Goal: Task Accomplishment & Management: Manage account settings

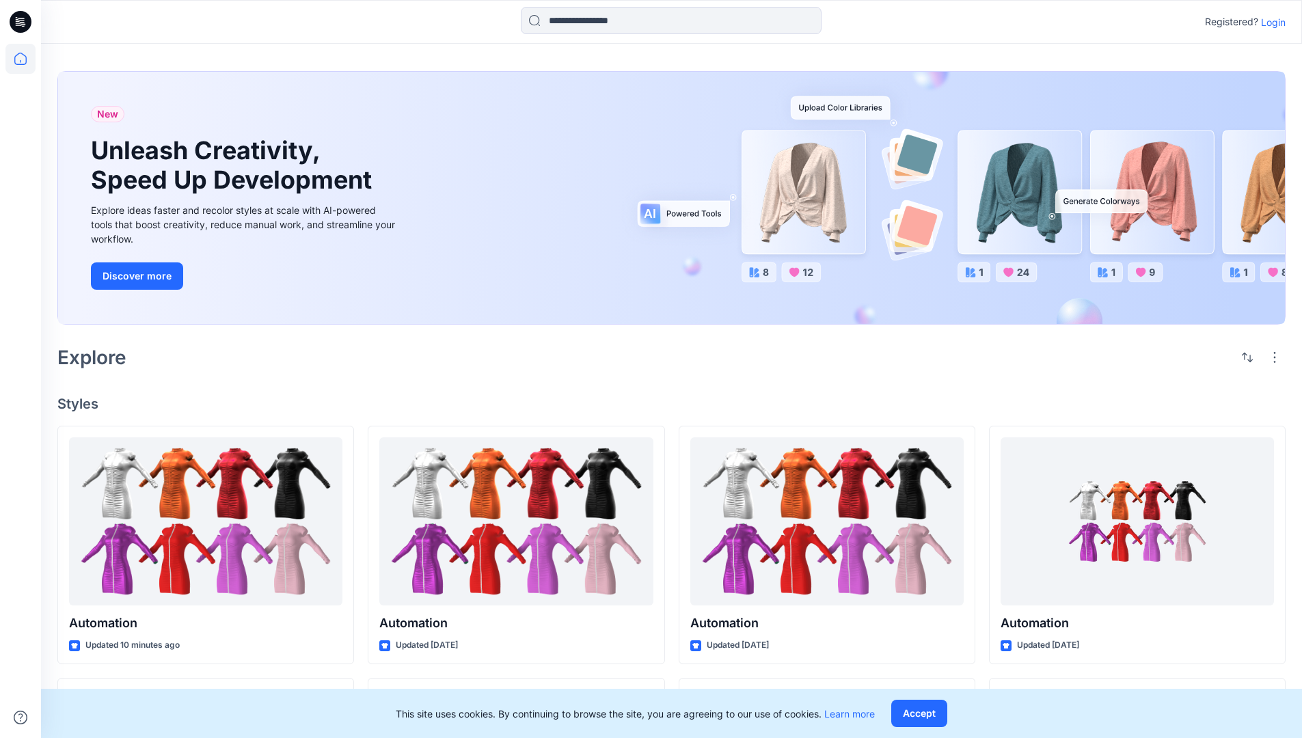
click at [1270, 22] on p "Login" at bounding box center [1273, 22] width 25 height 14
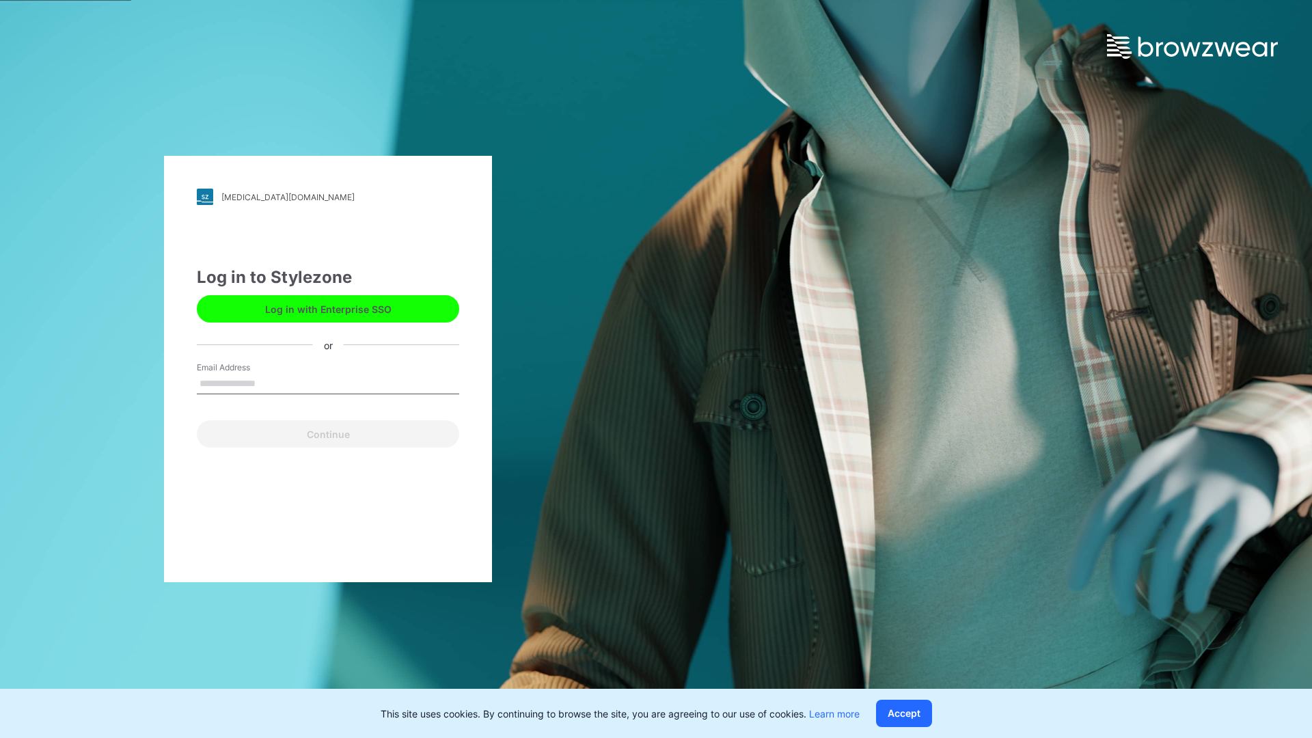
click at [270, 383] on input "Email Address" at bounding box center [328, 384] width 262 height 21
type input "**********"
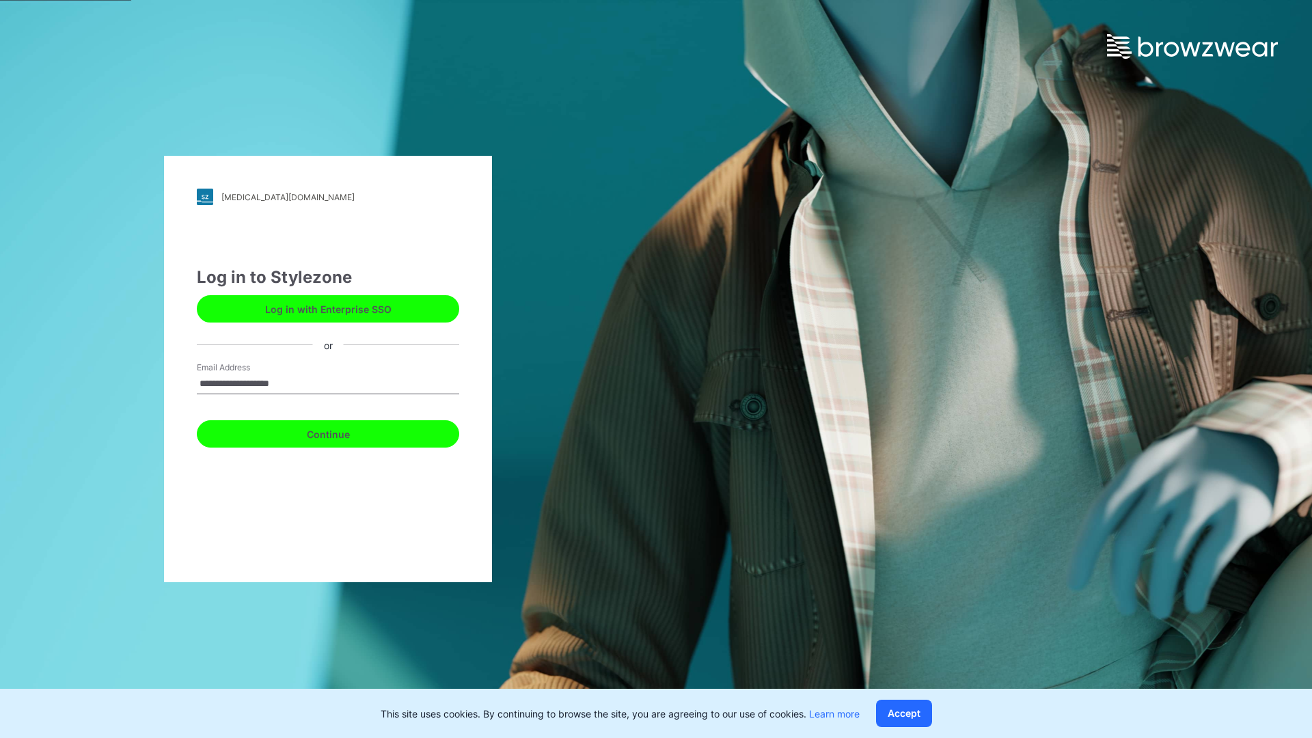
click at [343, 432] on button "Continue" at bounding box center [328, 433] width 262 height 27
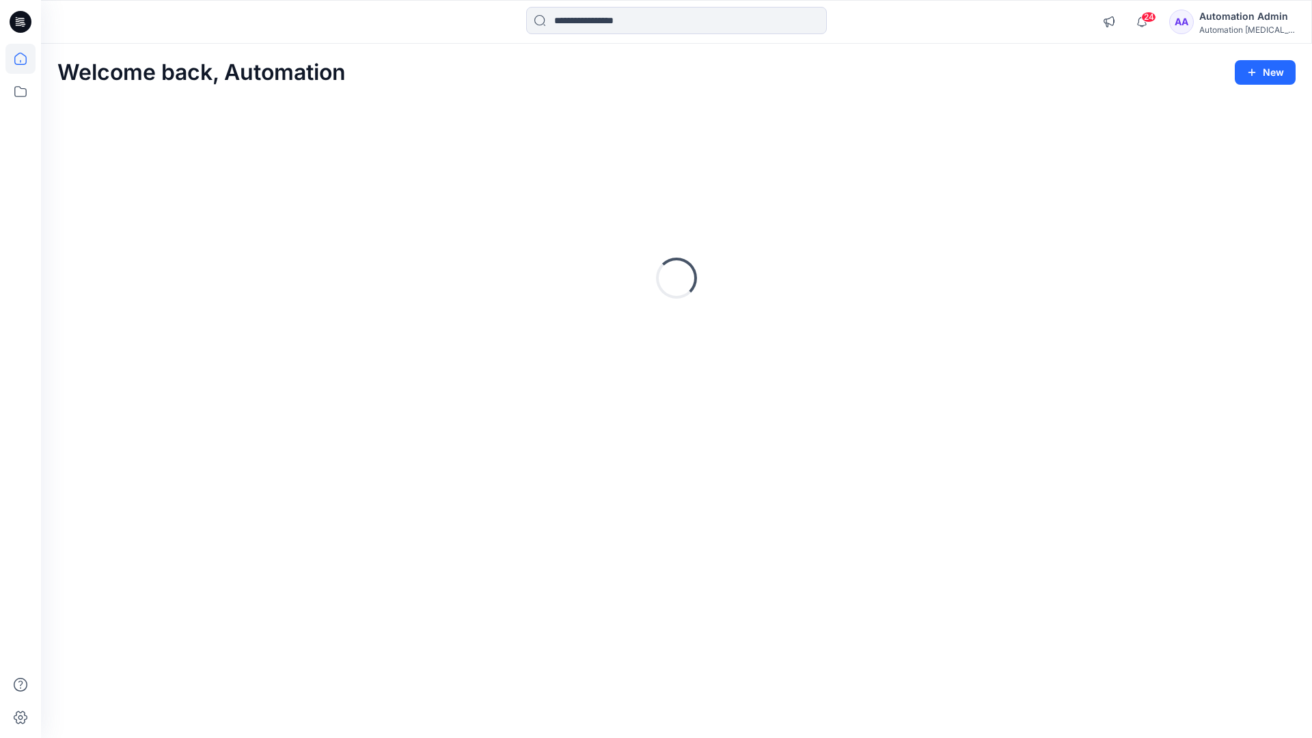
click at [26, 59] on icon at bounding box center [20, 59] width 12 height 12
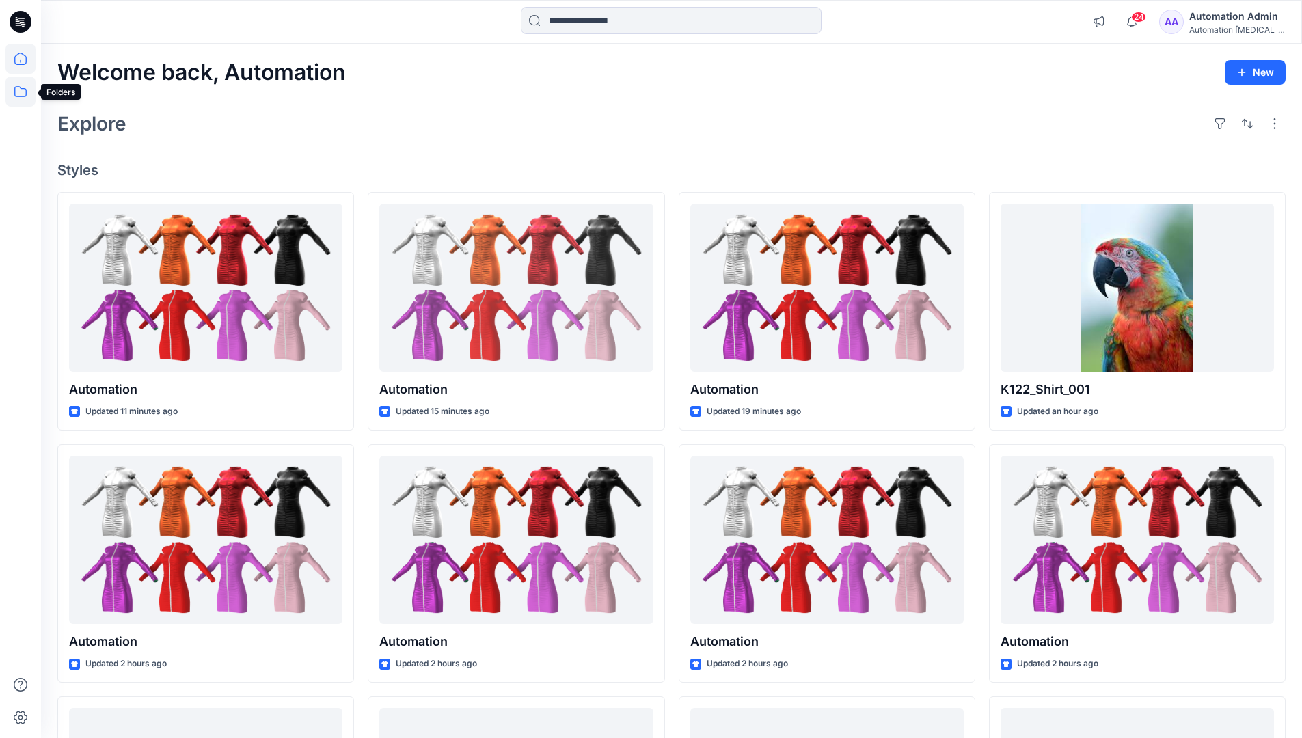
click at [19, 89] on icon at bounding box center [20, 92] width 30 height 30
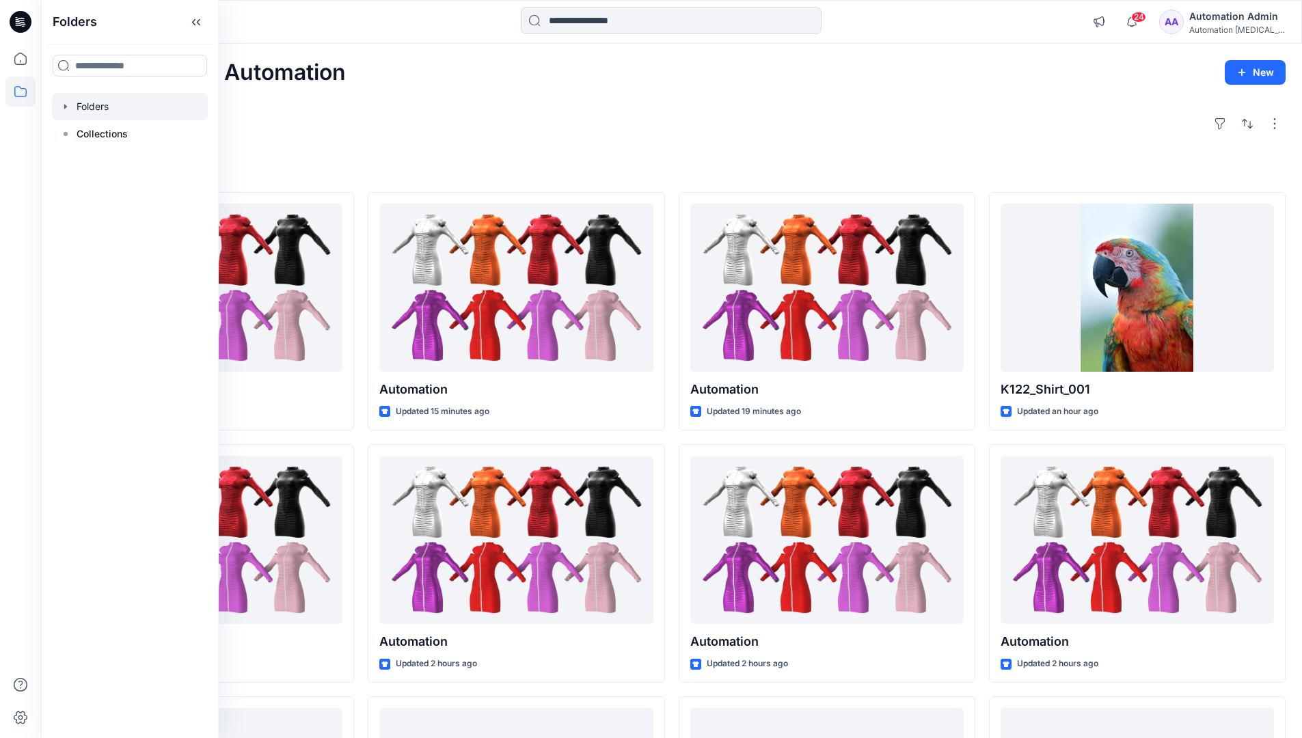
click at [91, 105] on div at bounding box center [130, 106] width 156 height 27
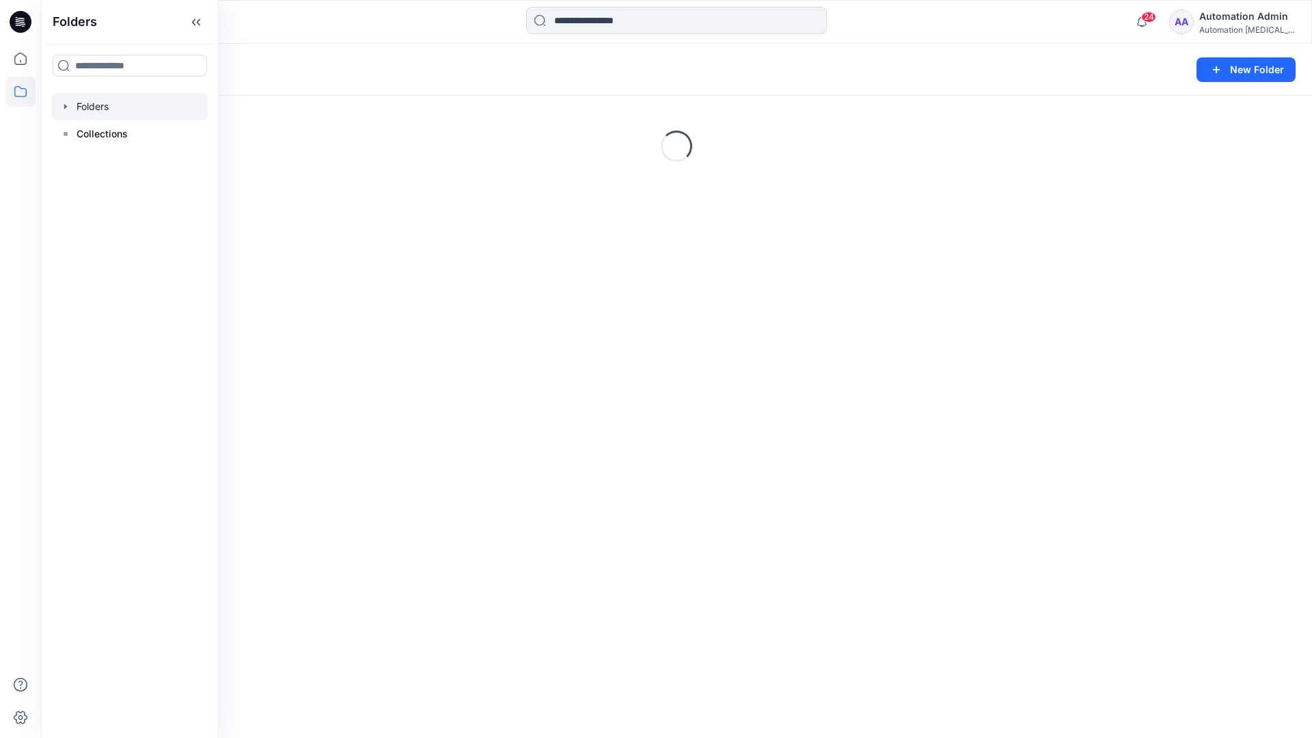
click at [658, 474] on div "Folders New Folder Loading..." at bounding box center [676, 391] width 1271 height 694
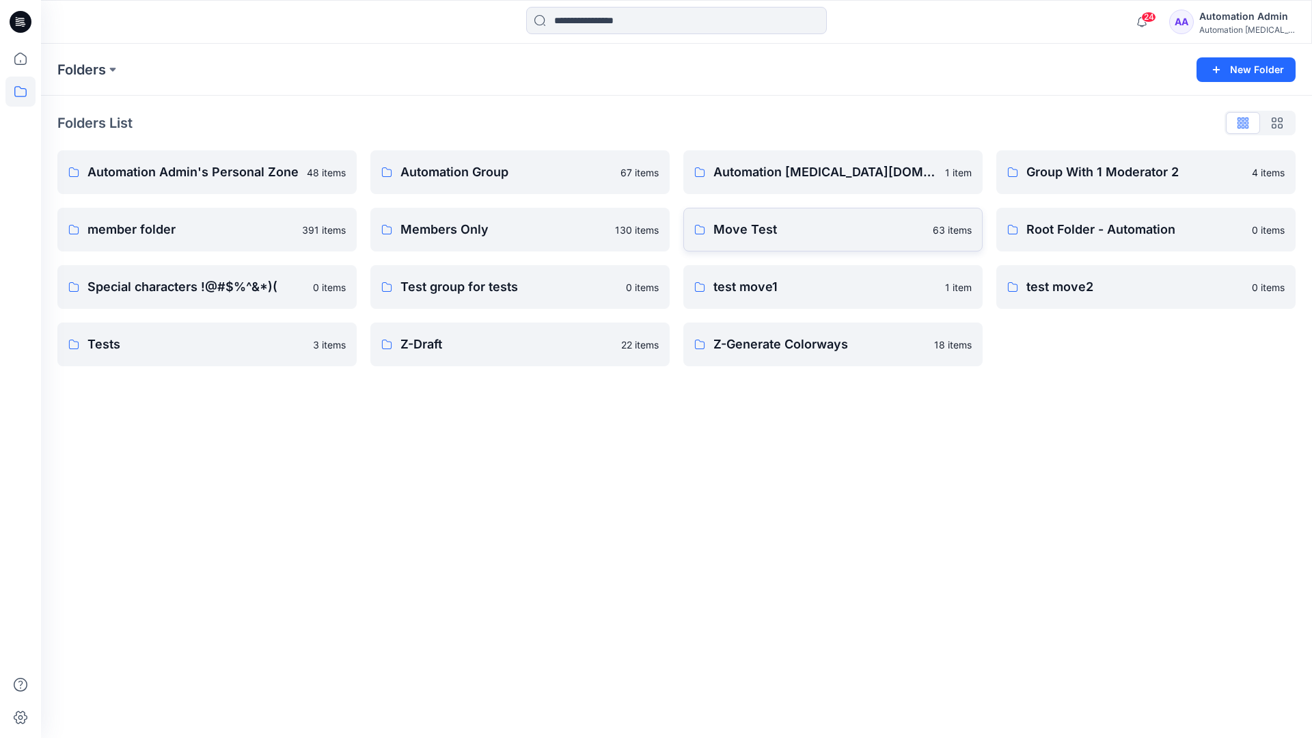
click at [762, 226] on p "Move Test" at bounding box center [819, 229] width 211 height 19
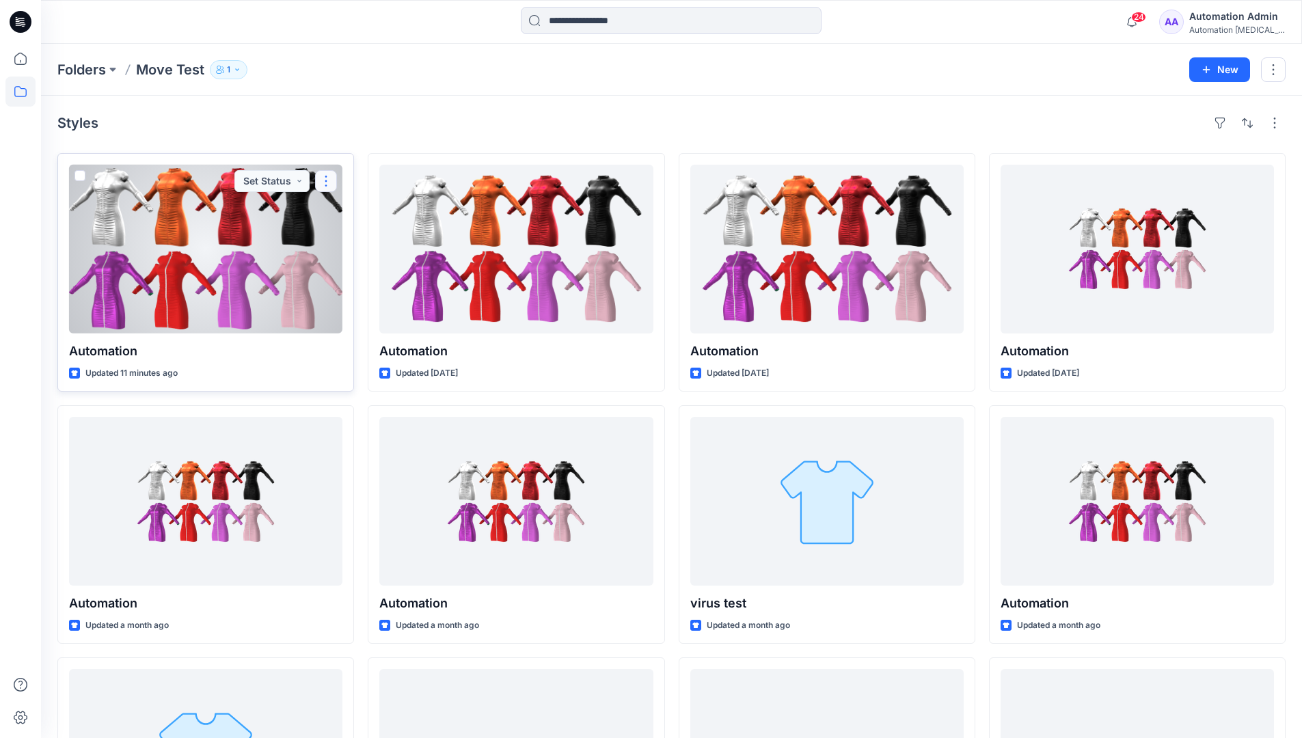
click at [320, 186] on button "button" at bounding box center [326, 181] width 22 height 22
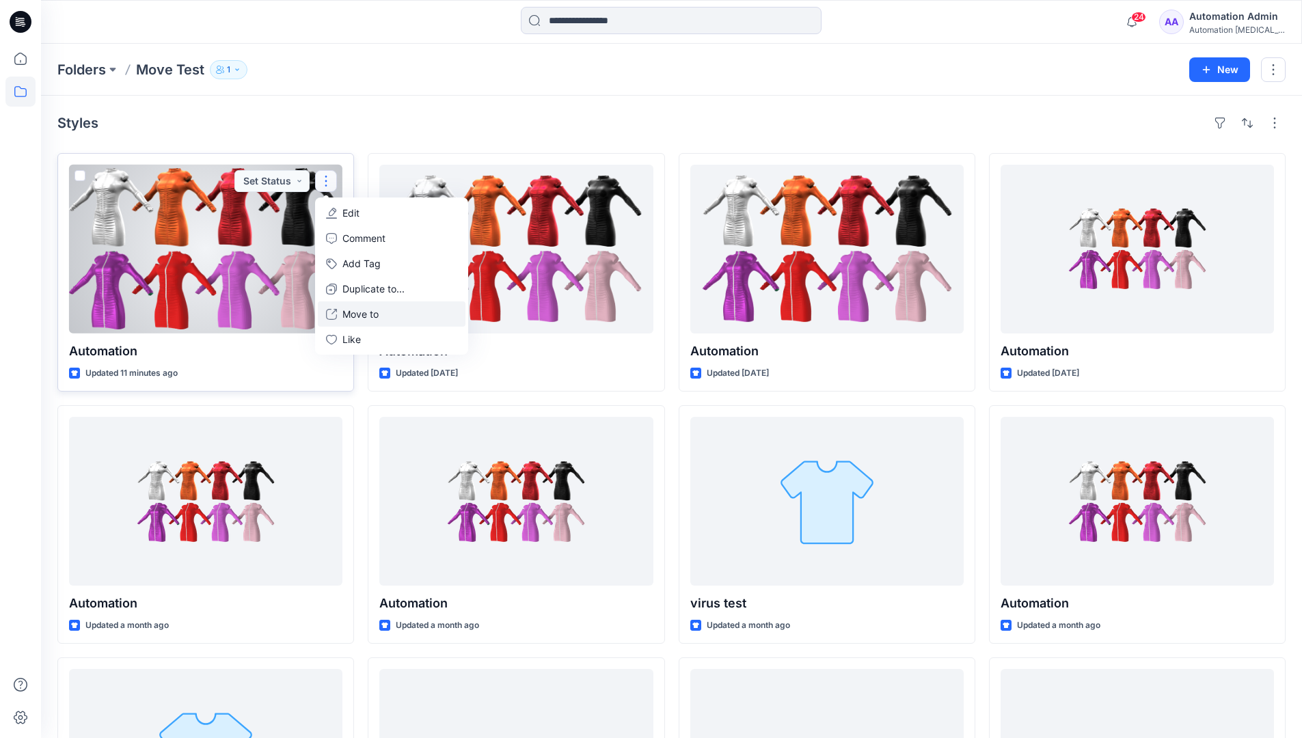
click at [366, 311] on p "Move to" at bounding box center [360, 314] width 36 height 14
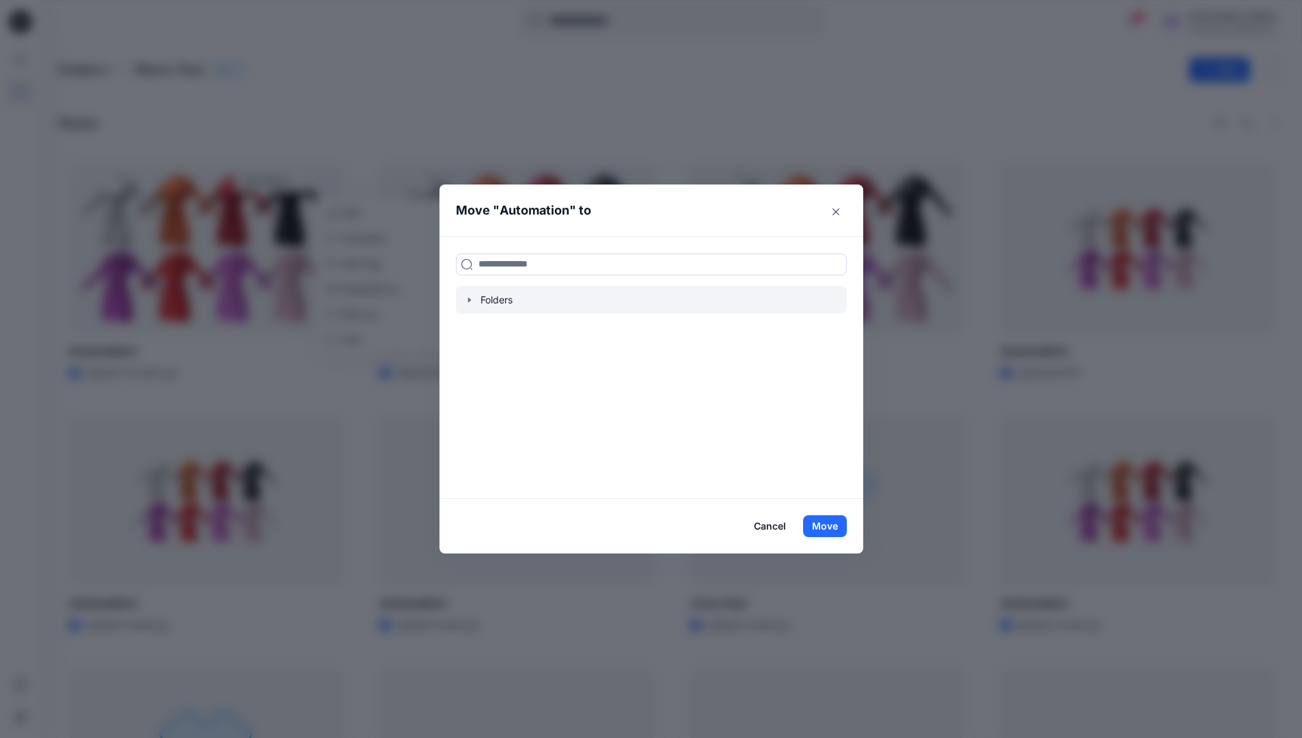
click at [470, 301] on icon "button" at bounding box center [469, 299] width 3 height 5
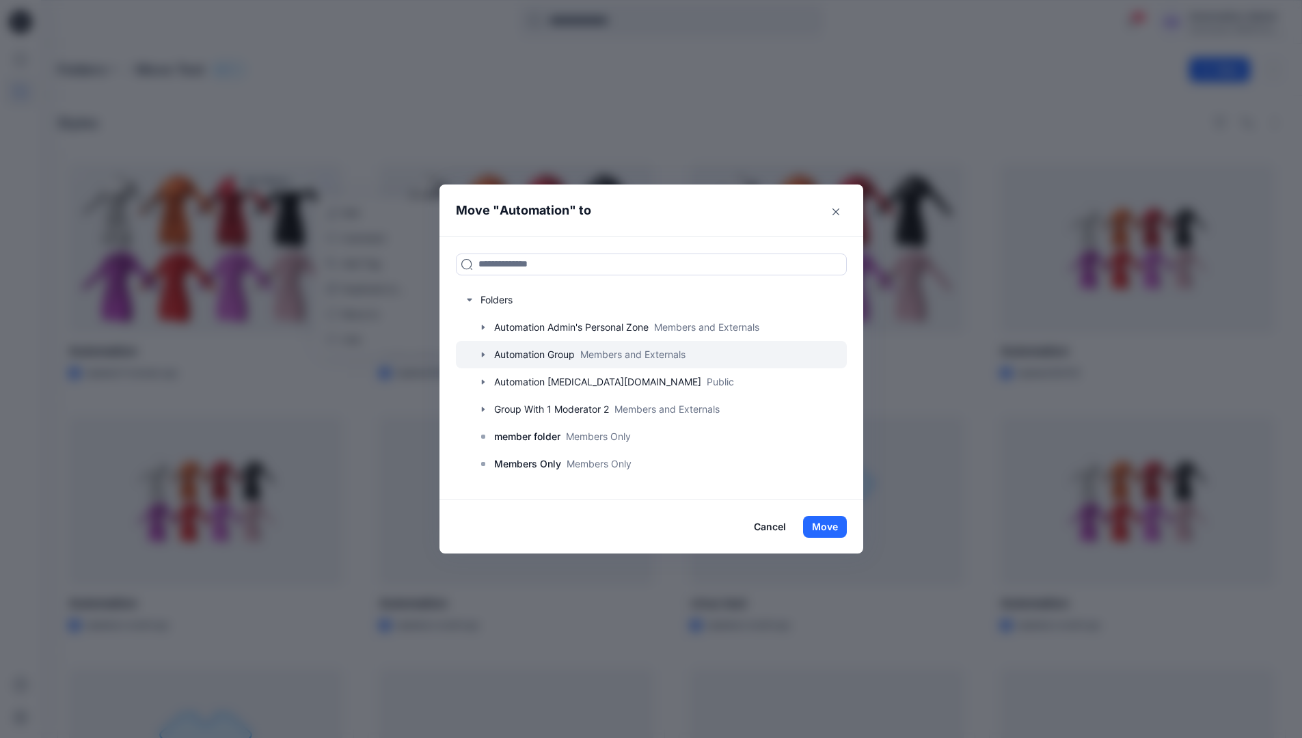
click at [513, 351] on div at bounding box center [651, 354] width 391 height 27
click at [833, 523] on button "Move" at bounding box center [825, 527] width 44 height 22
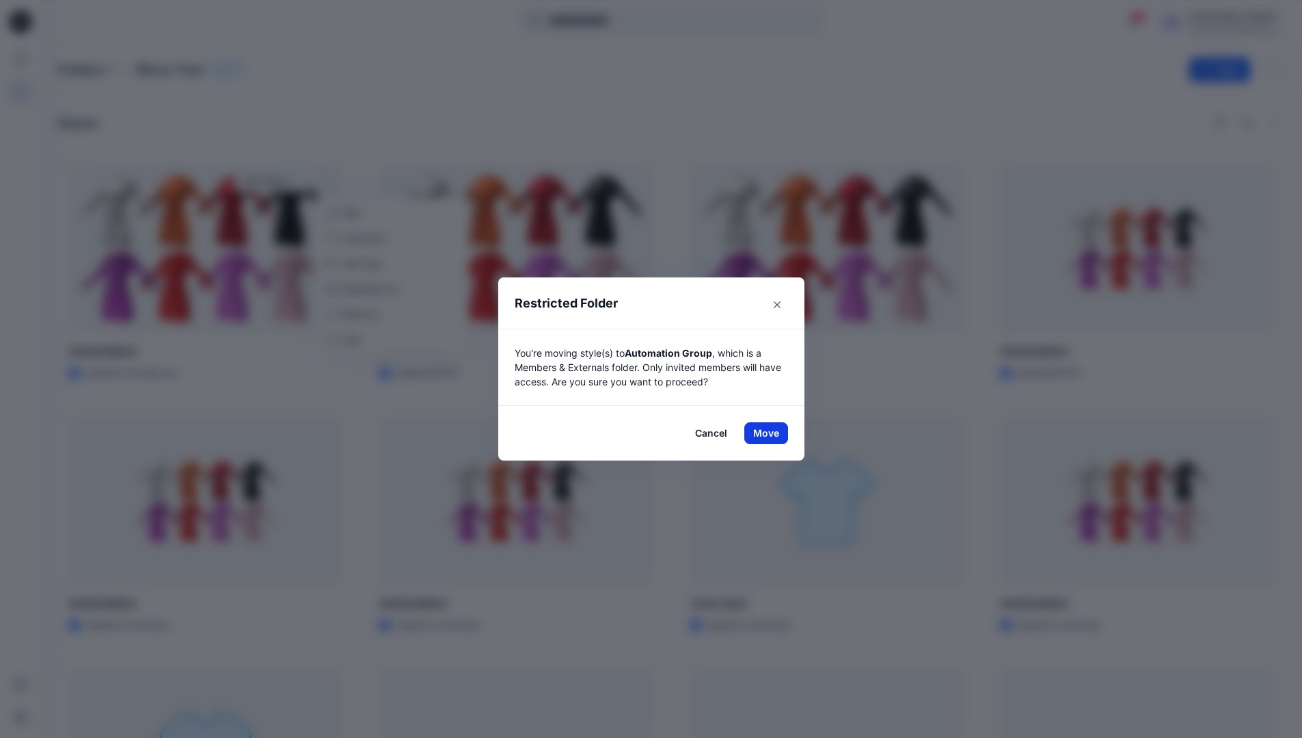
click at [771, 433] on button "Move" at bounding box center [766, 433] width 44 height 22
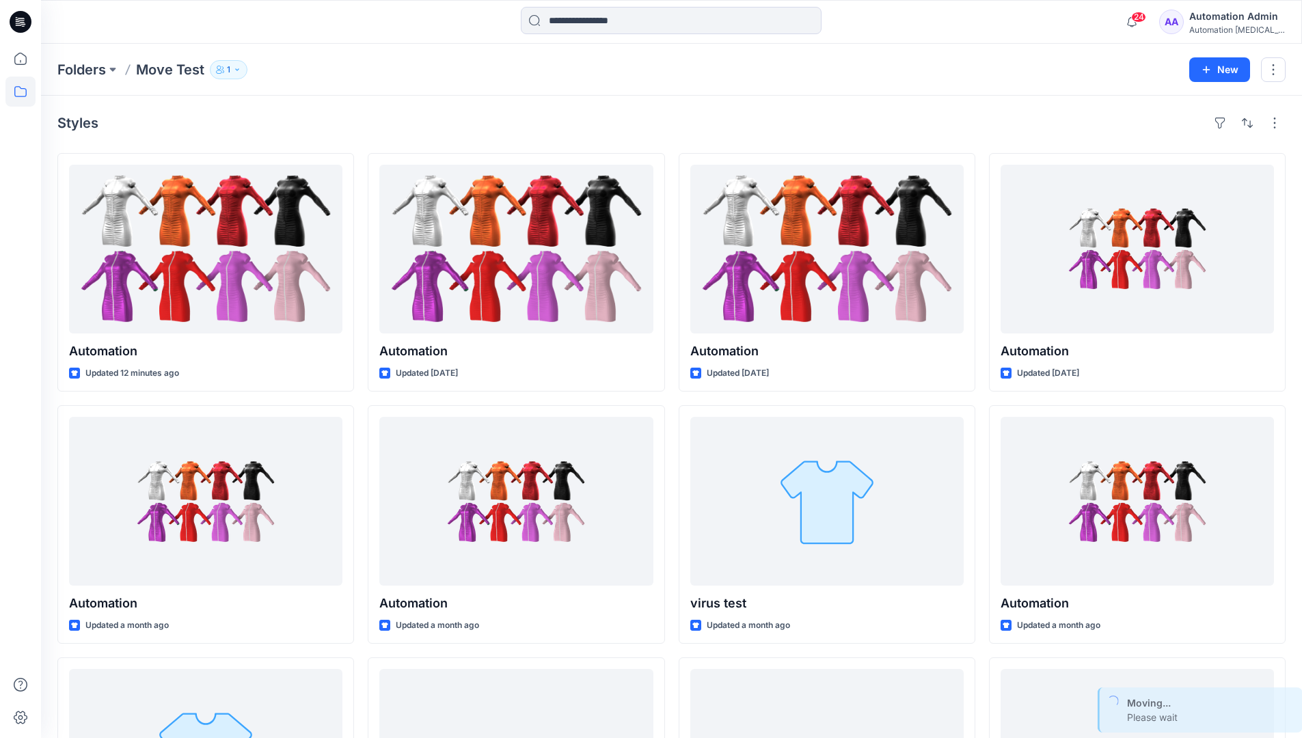
click at [1230, 20] on div "Automation Admin" at bounding box center [1237, 16] width 96 height 16
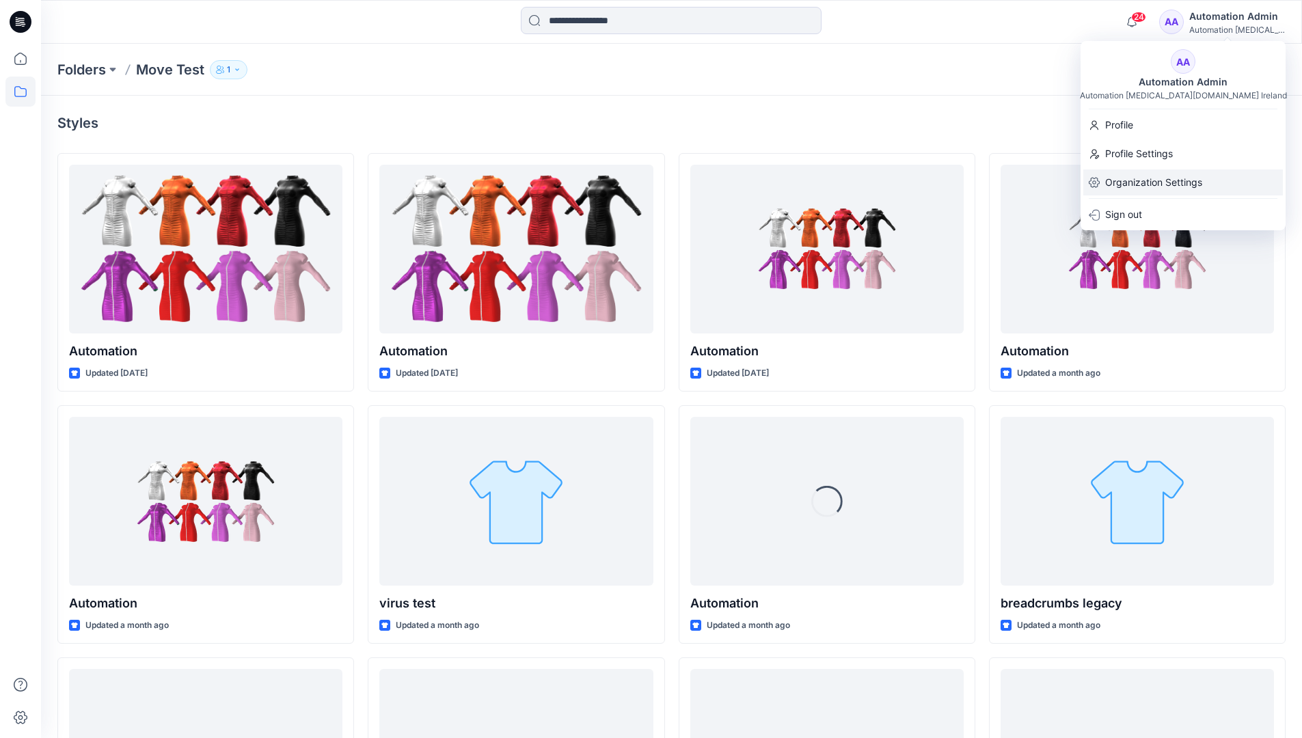
click at [1166, 174] on p "Organization Settings" at bounding box center [1153, 183] width 97 height 26
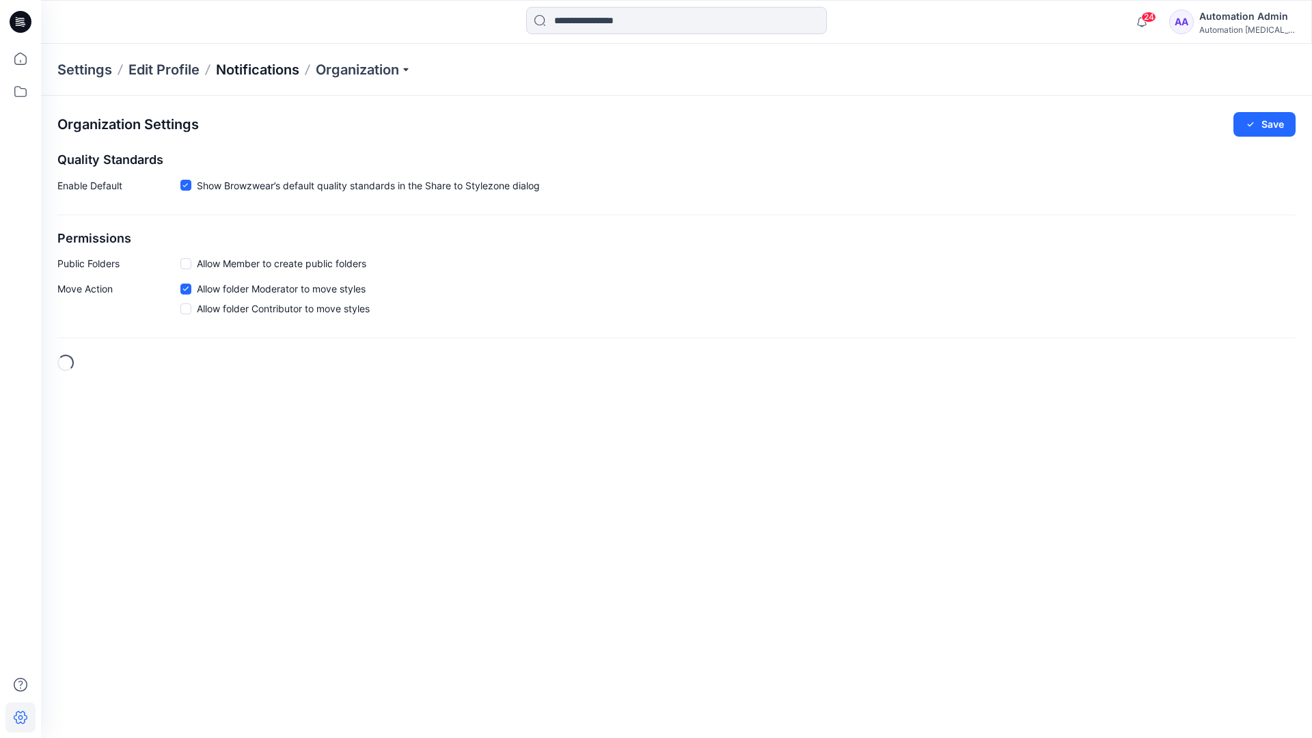
click at [249, 68] on p "Notifications" at bounding box center [257, 69] width 83 height 19
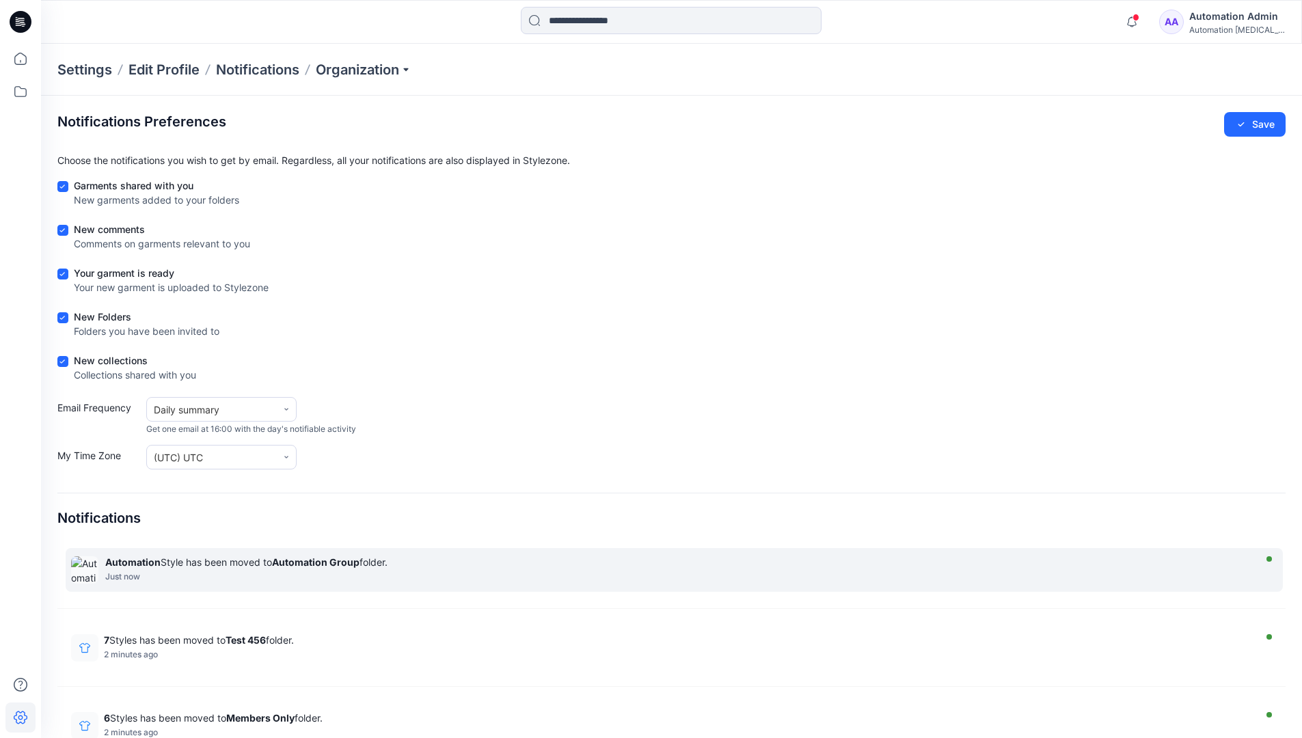
click at [315, 562] on strong "Automation Group" at bounding box center [315, 562] width 87 height 12
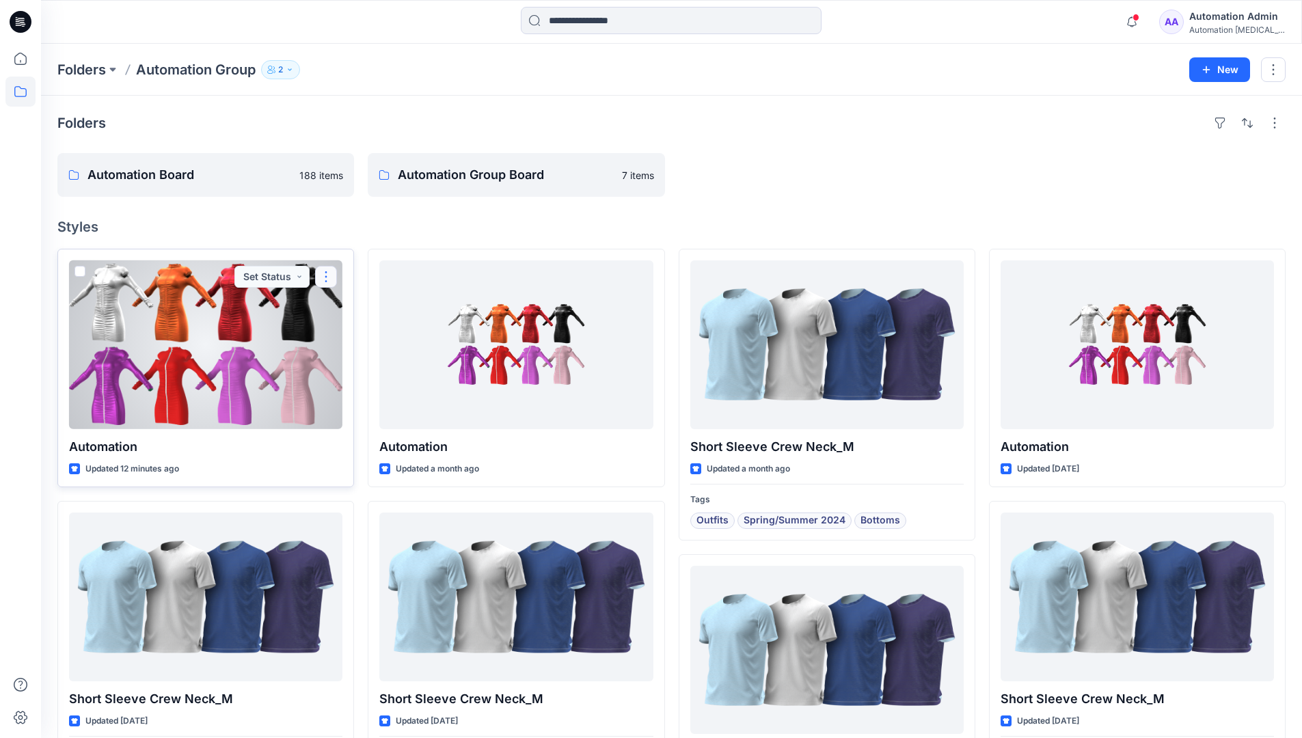
click at [329, 278] on button "button" at bounding box center [326, 277] width 22 height 22
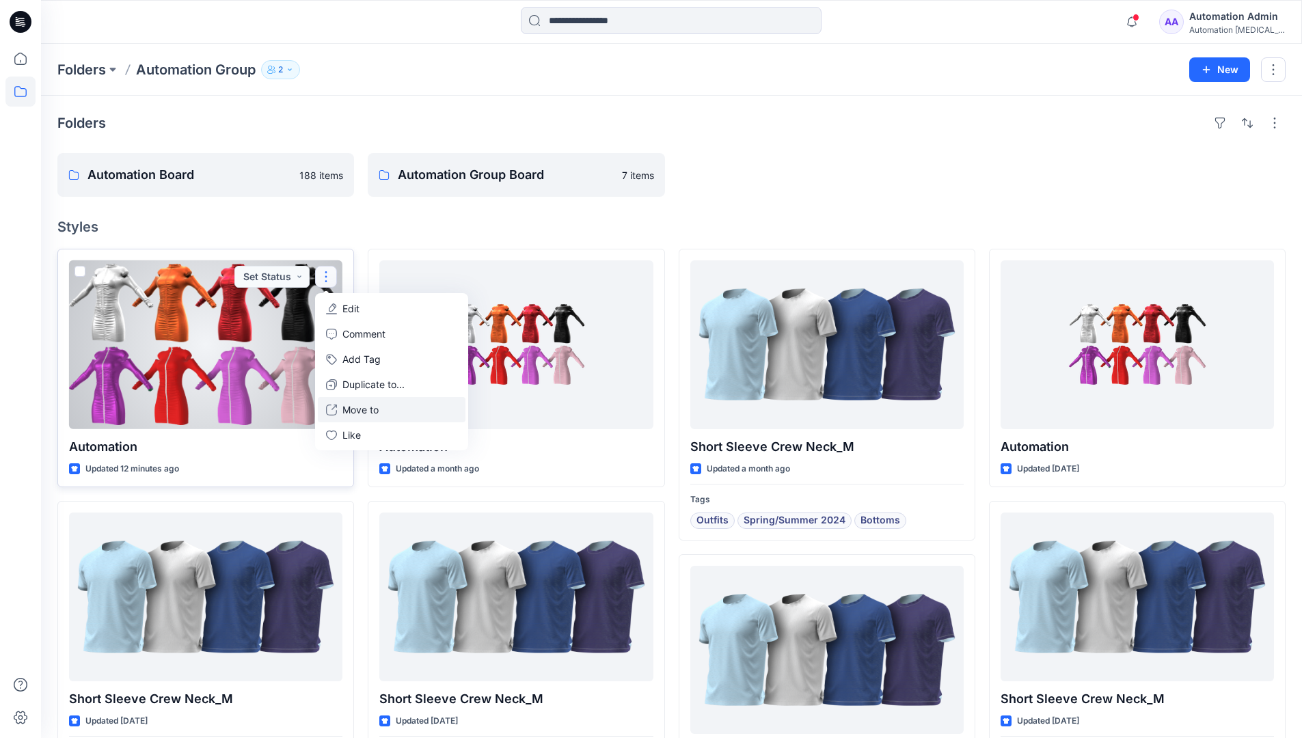
click at [350, 409] on p "Move to" at bounding box center [360, 410] width 36 height 14
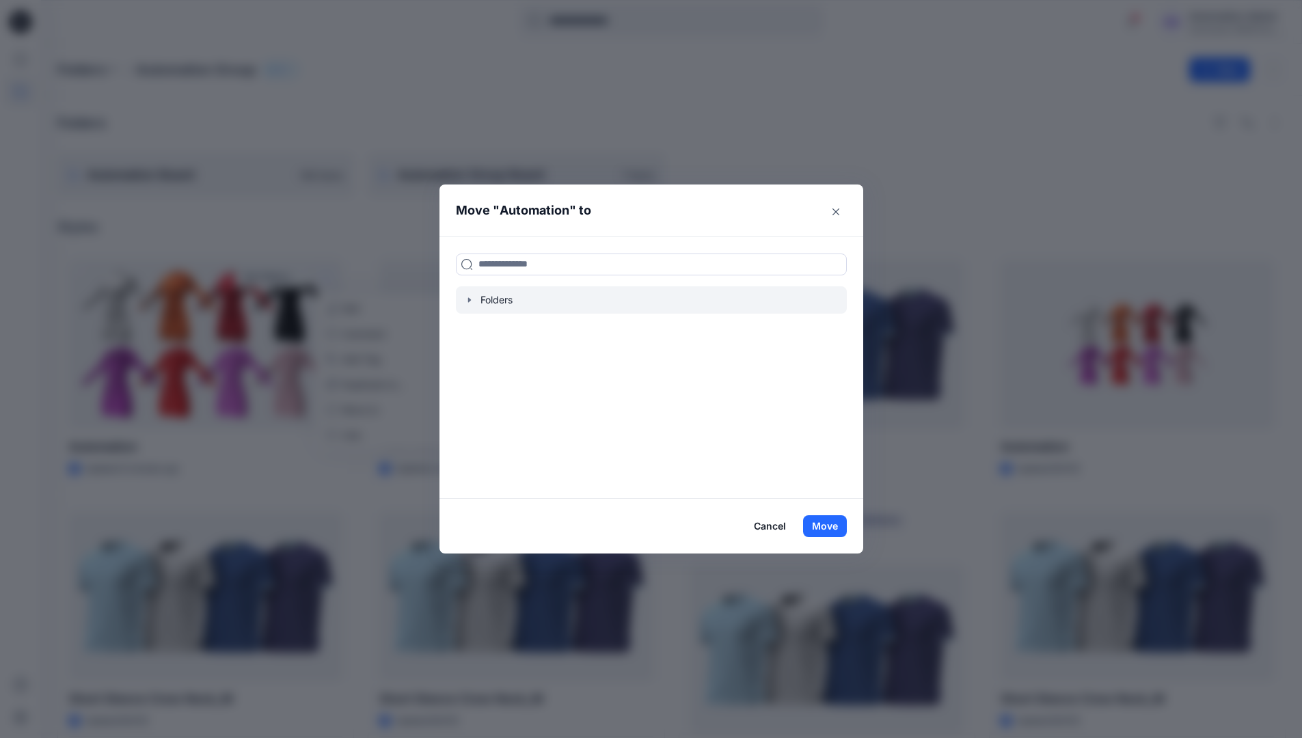
click at [475, 301] on icon "button" at bounding box center [469, 300] width 11 height 11
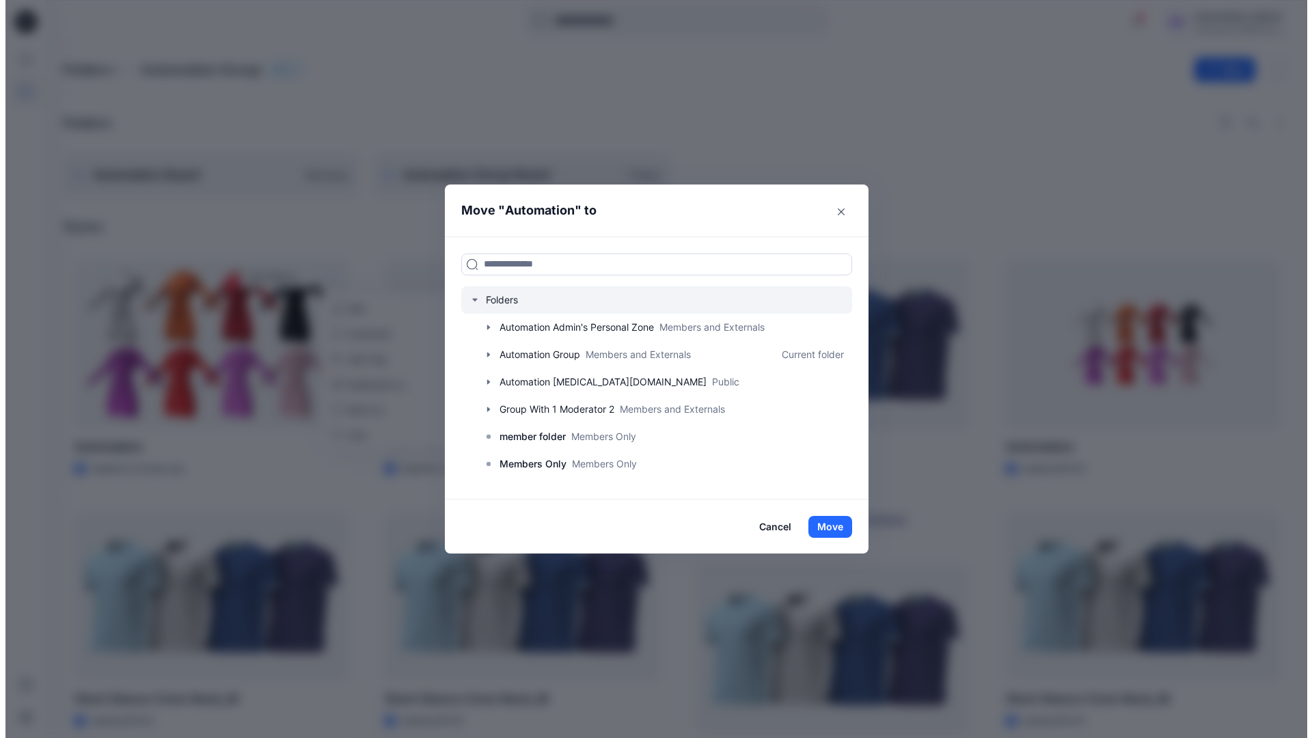
scroll to position [107, 0]
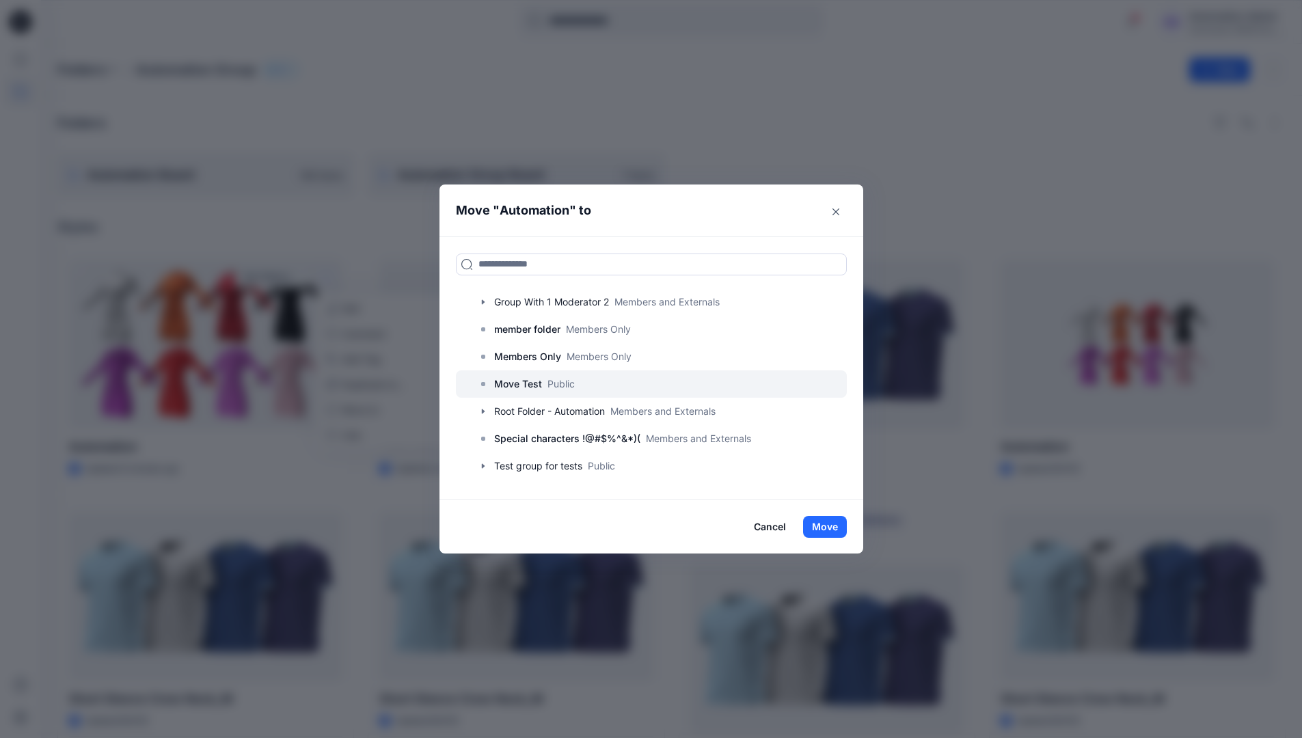
click at [534, 377] on p "Move Test" at bounding box center [518, 384] width 48 height 16
click at [837, 521] on button "Move" at bounding box center [825, 527] width 44 height 22
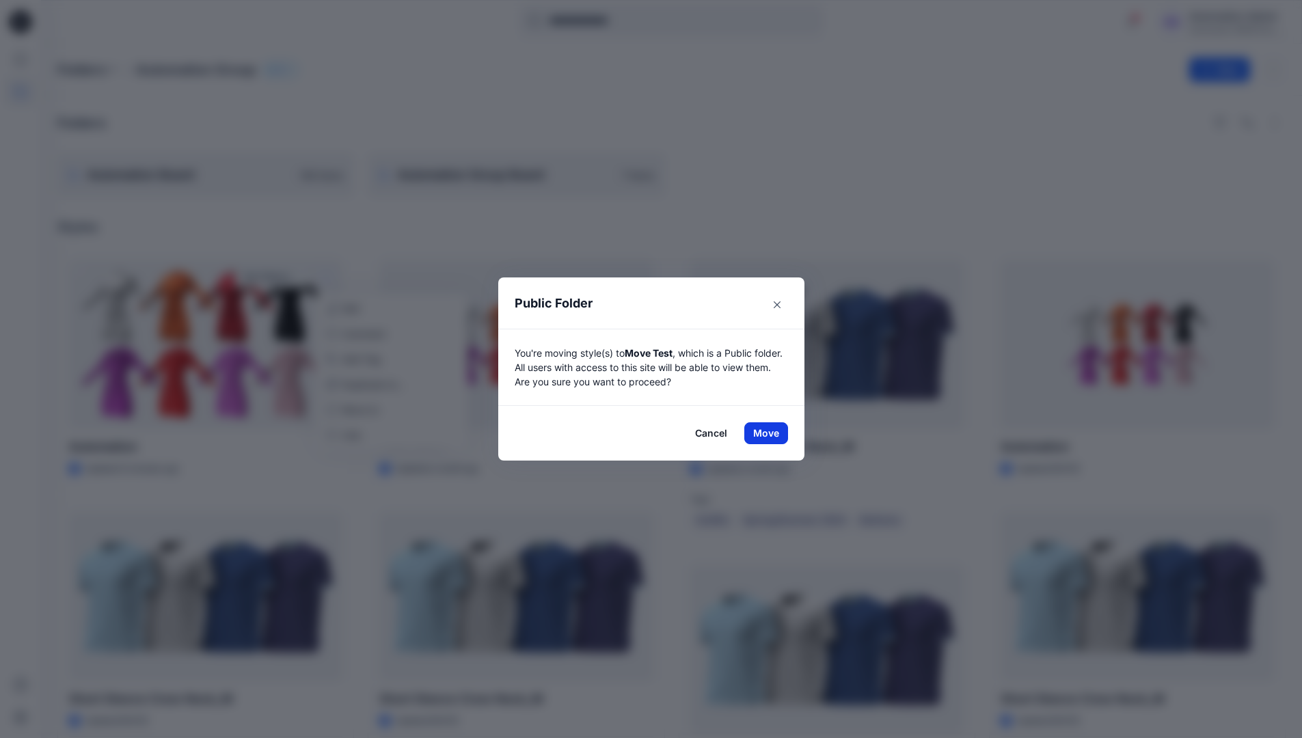
click at [771, 433] on button "Move" at bounding box center [766, 433] width 44 height 22
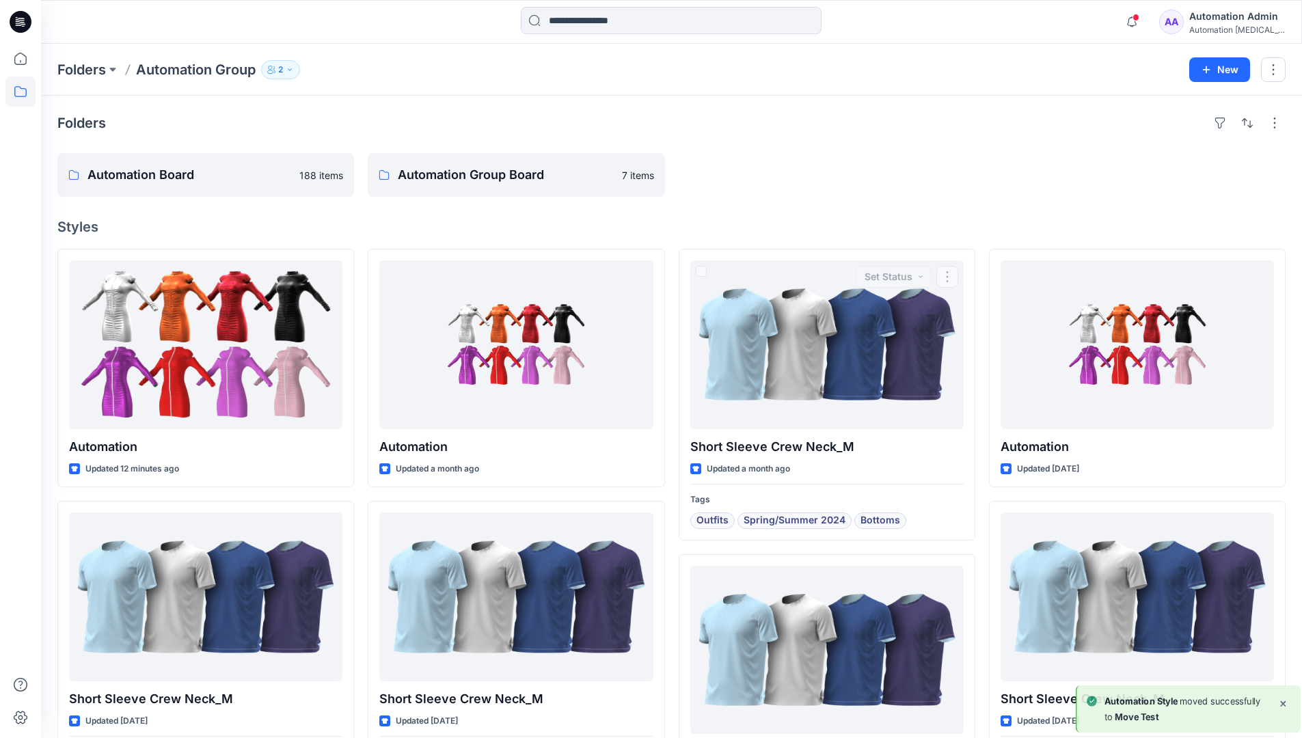
click at [1220, 21] on div "Automation Admin" at bounding box center [1237, 16] width 96 height 16
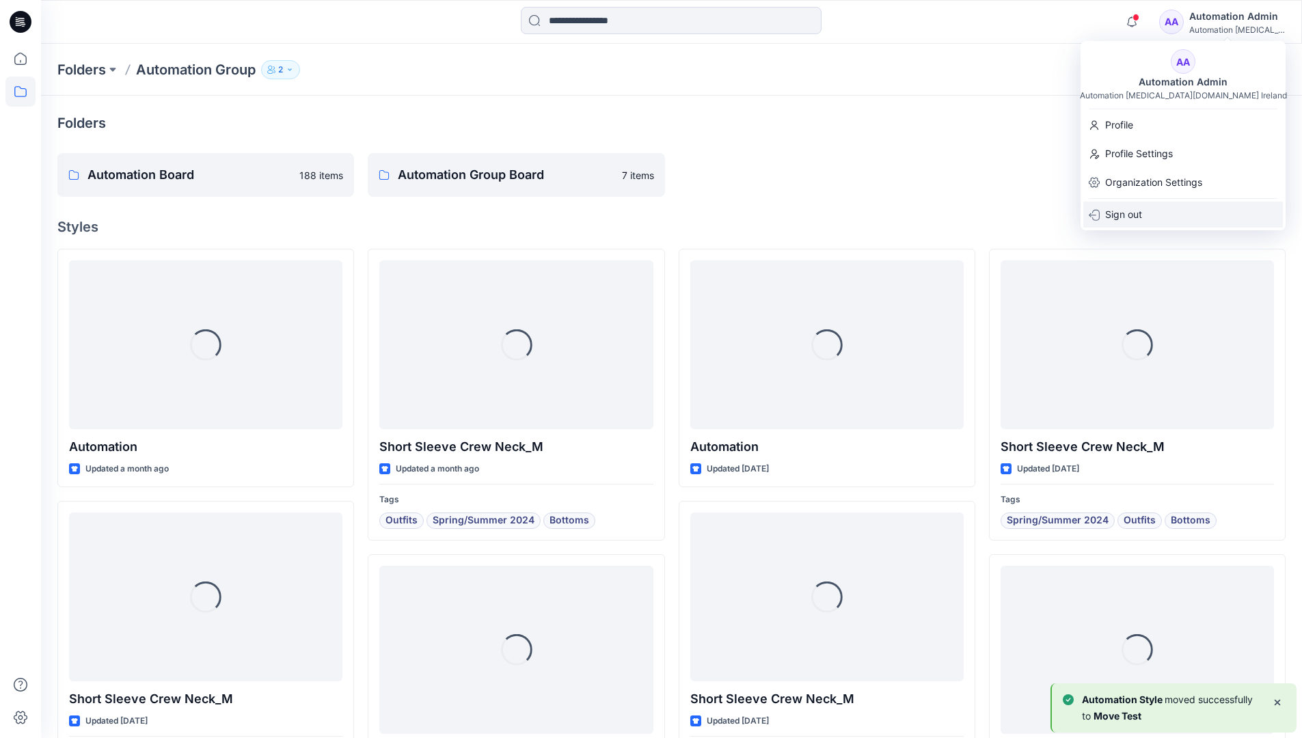
click at [1153, 209] on div "Sign out" at bounding box center [1183, 215] width 200 height 26
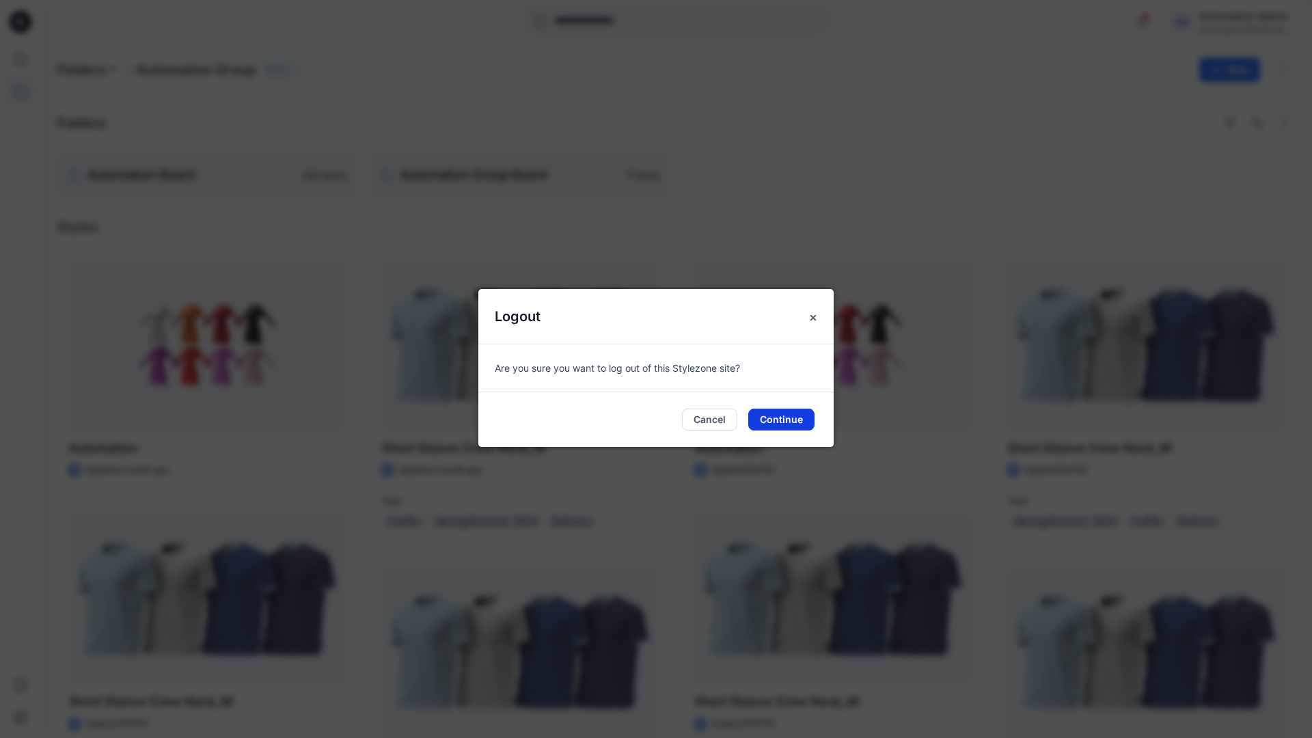
click at [774, 416] on button "Continue" at bounding box center [781, 420] width 66 height 22
